Goal: Communication & Community: Answer question/provide support

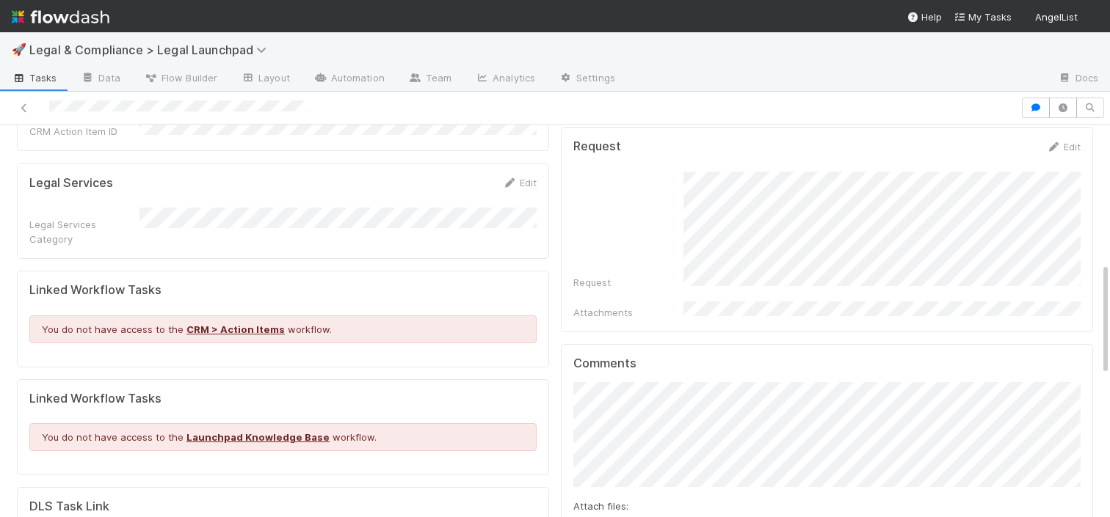
scroll to position [493, 0]
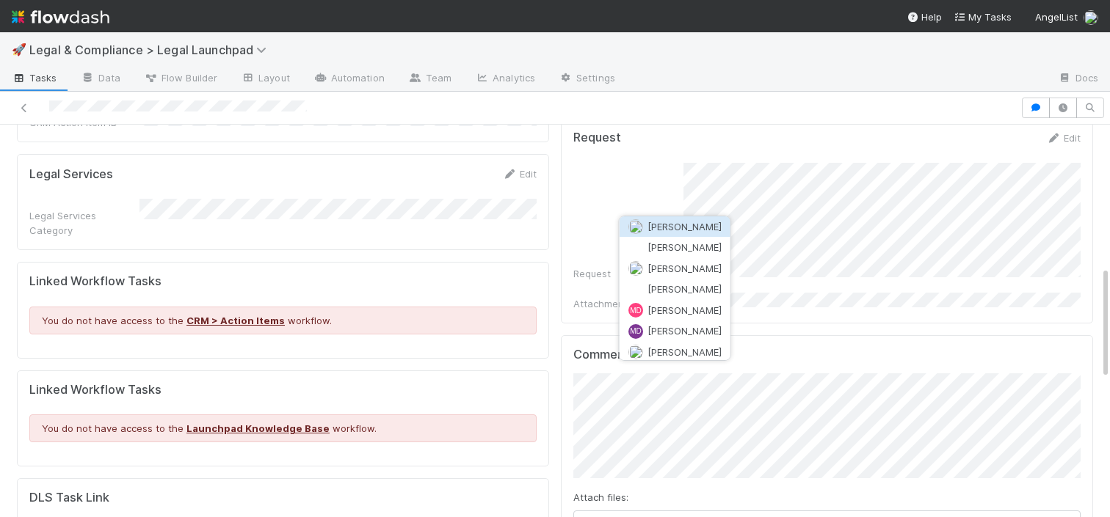
click at [703, 222] on span "Micah Sucherman" at bounding box center [684, 227] width 74 height 12
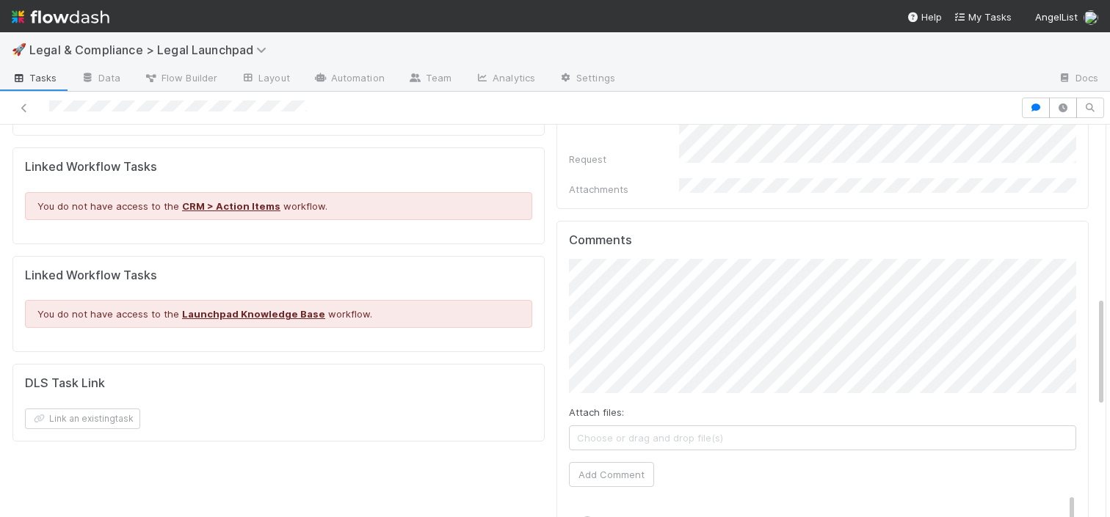
scroll to position [607, 0]
click at [614, 463] on button "Add Comment" at bounding box center [611, 475] width 85 height 25
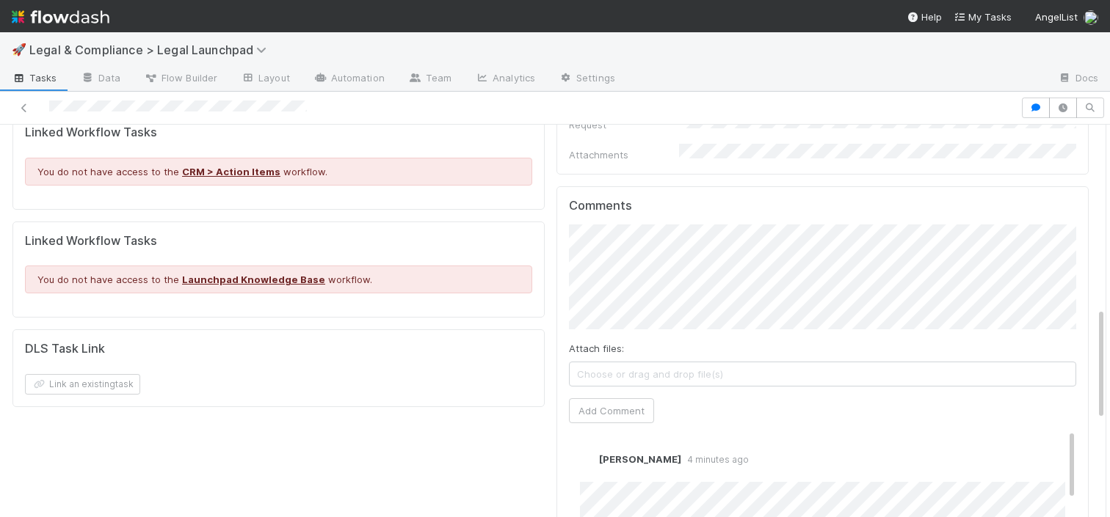
scroll to position [636, 0]
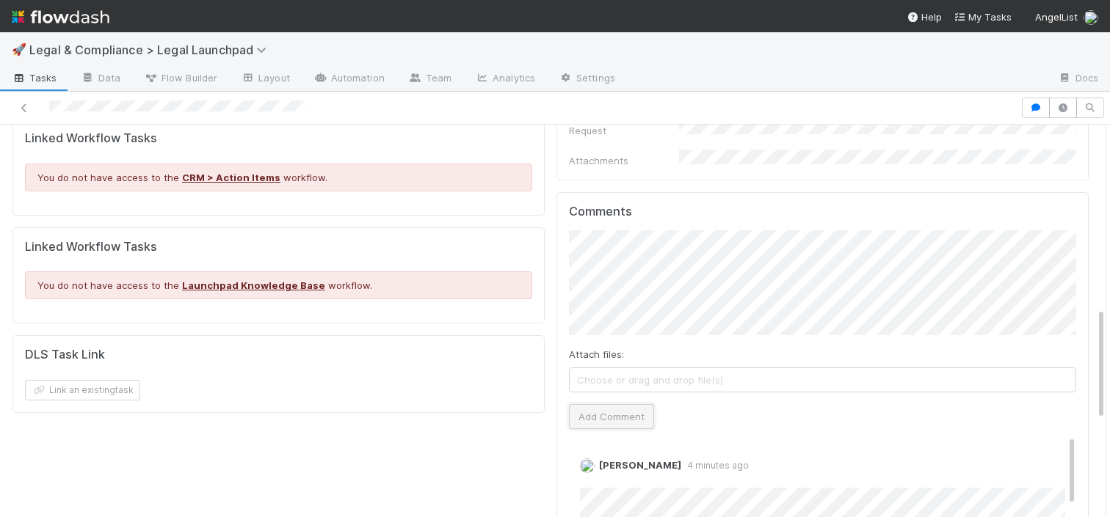
click at [622, 404] on button "Add Comment" at bounding box center [611, 416] width 85 height 25
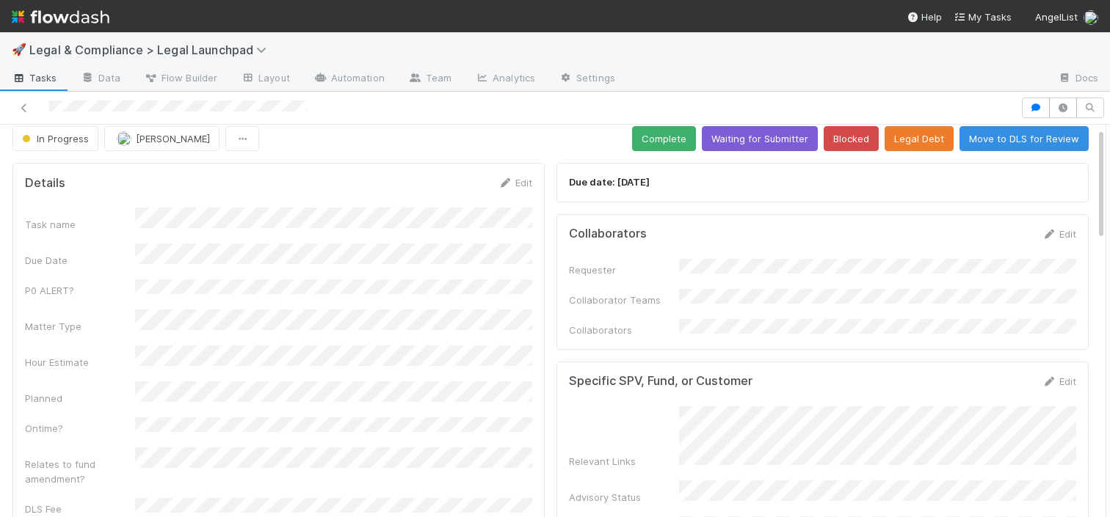
scroll to position [0, 0]
